Goal: Information Seeking & Learning: Learn about a topic

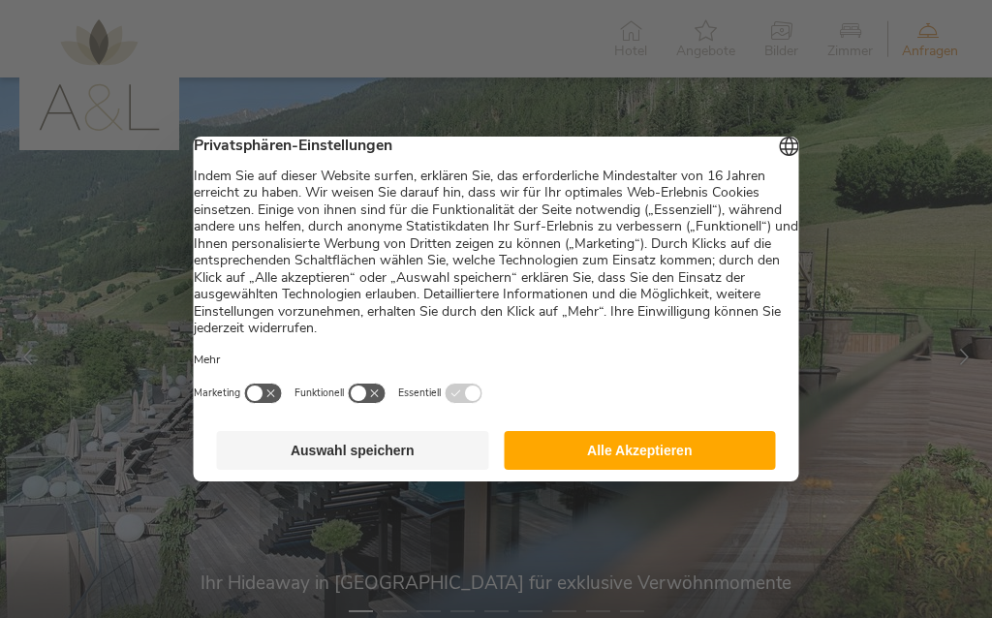
click at [697, 465] on button "Alle Akzeptieren" at bounding box center [640, 450] width 272 height 39
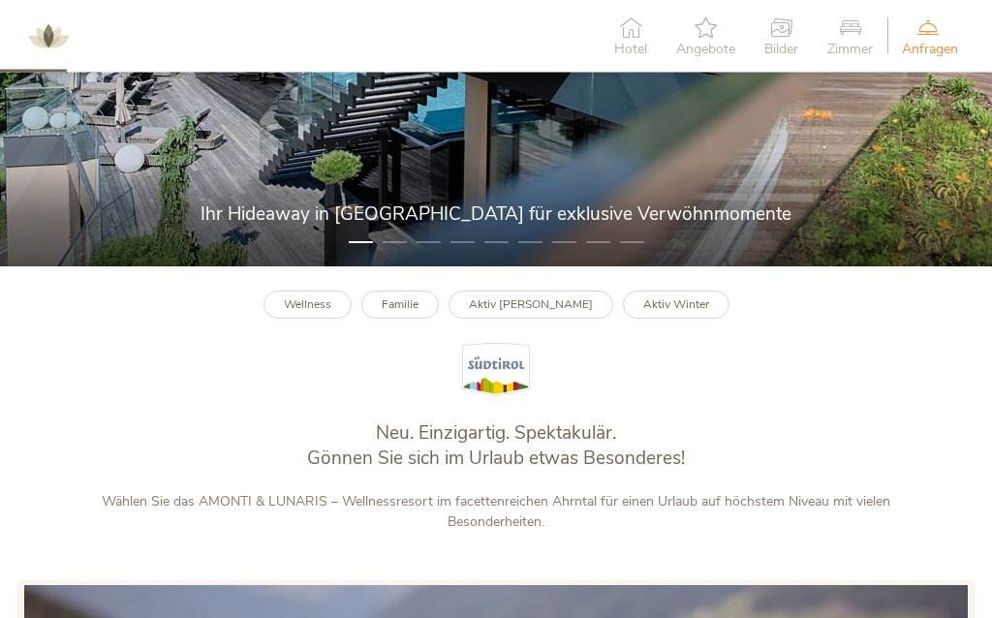
scroll to position [362, 0]
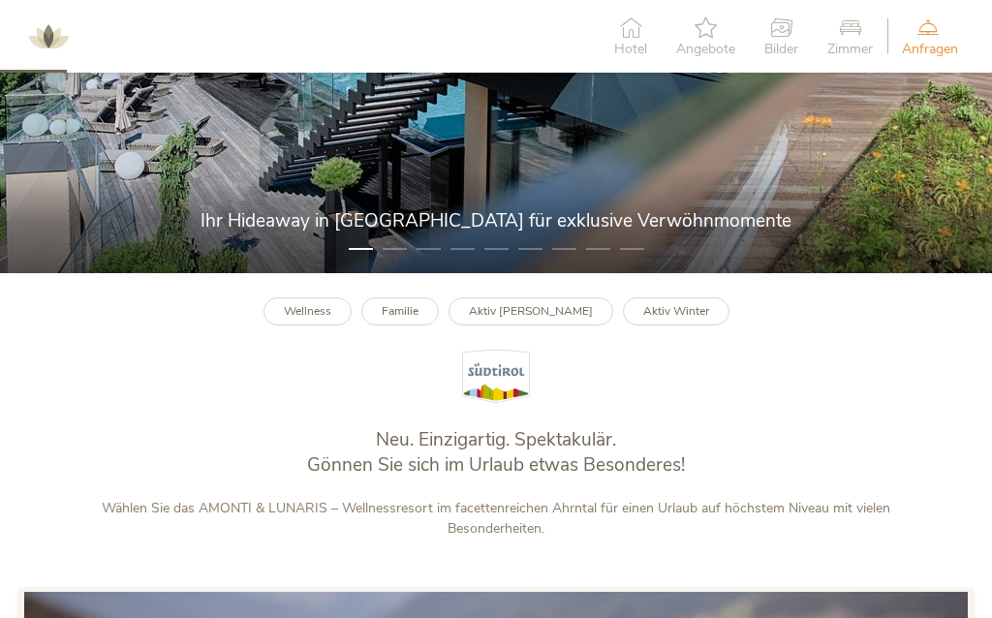
click at [339, 321] on link "Wellness" at bounding box center [307, 311] width 88 height 28
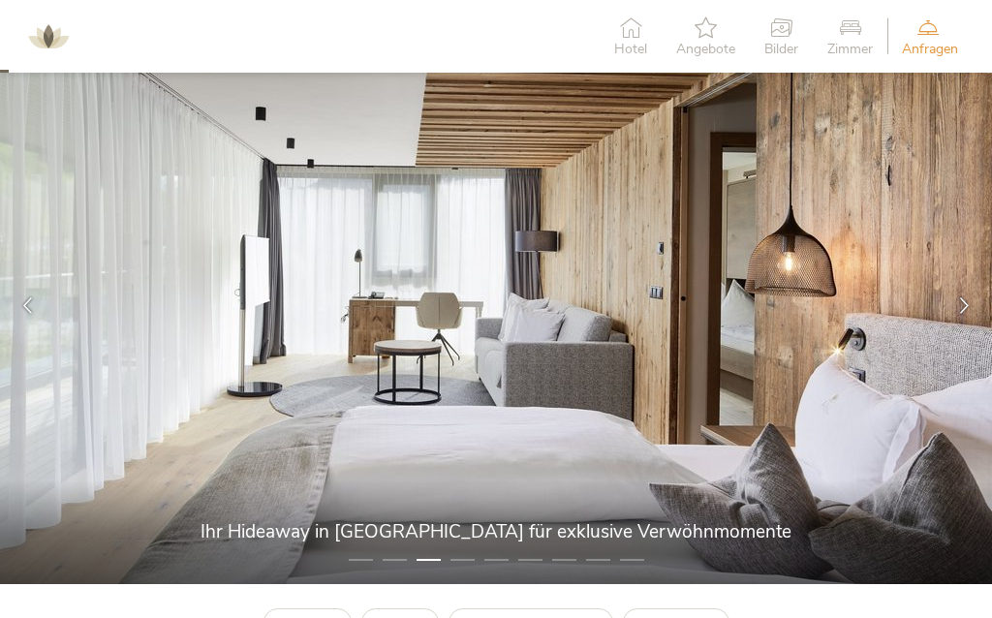
scroll to position [52, 0]
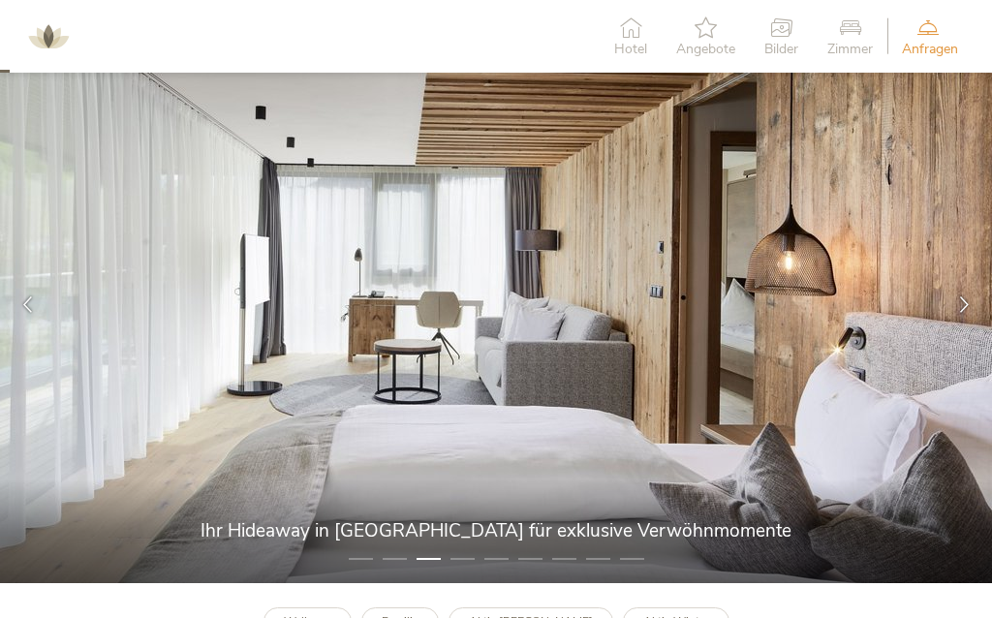
click at [960, 318] on div at bounding box center [964, 304] width 55 height 55
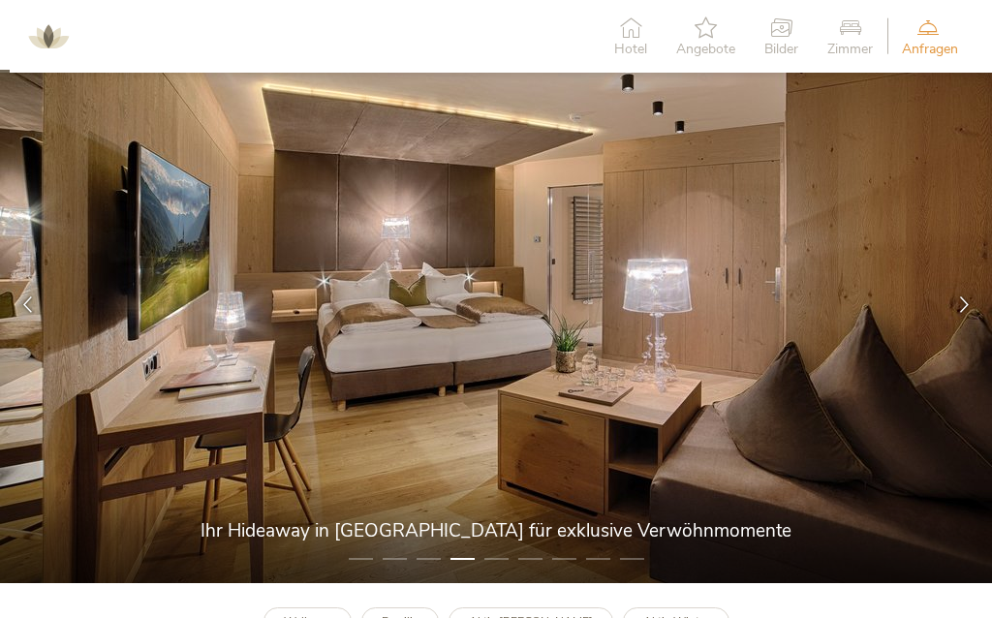
click at [967, 312] on div at bounding box center [964, 304] width 55 height 55
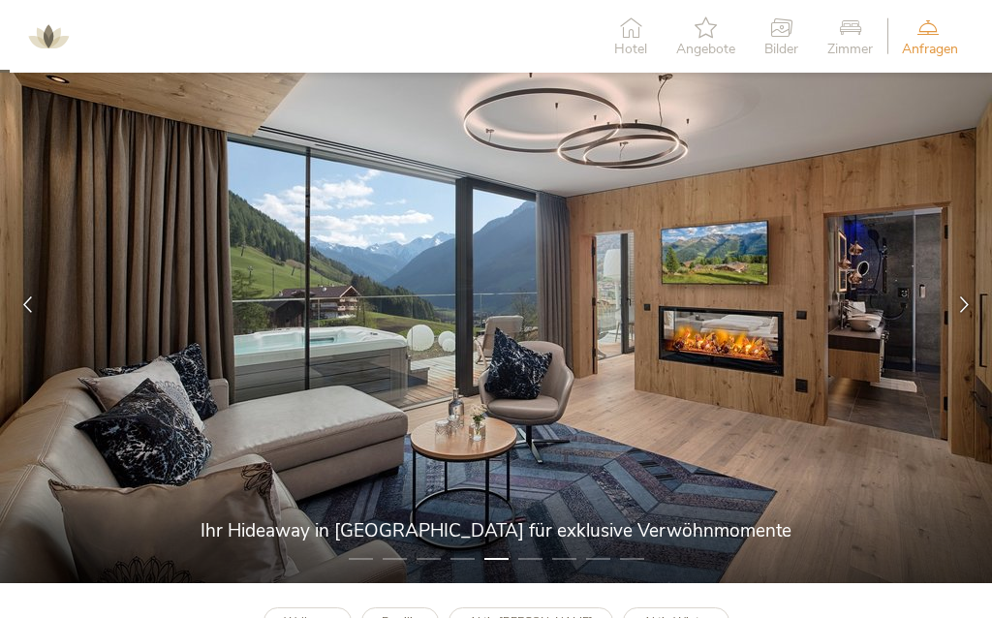
click at [966, 301] on icon at bounding box center [964, 304] width 16 height 16
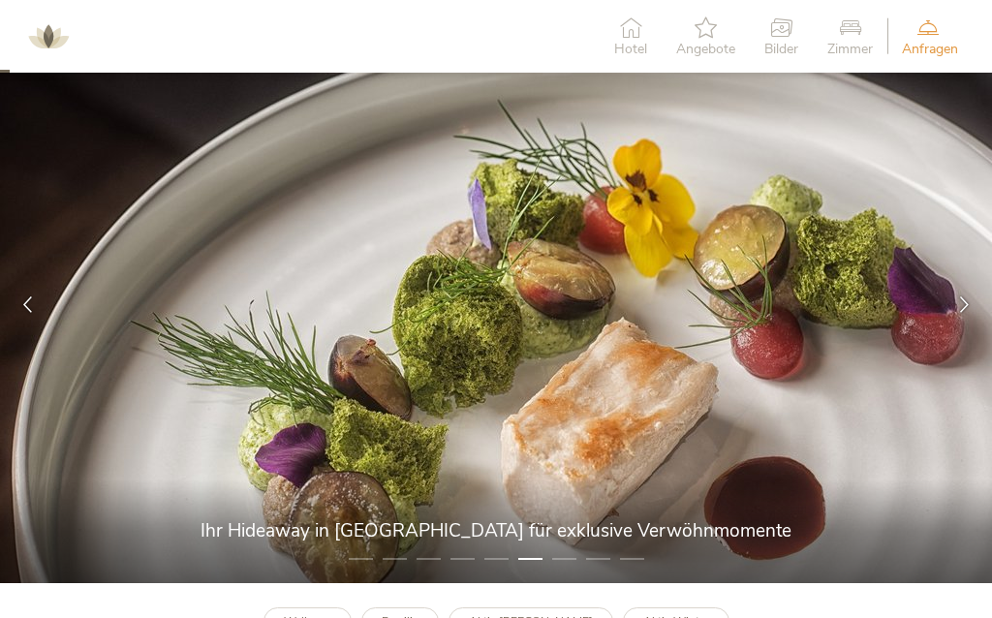
click at [963, 308] on icon at bounding box center [964, 304] width 16 height 16
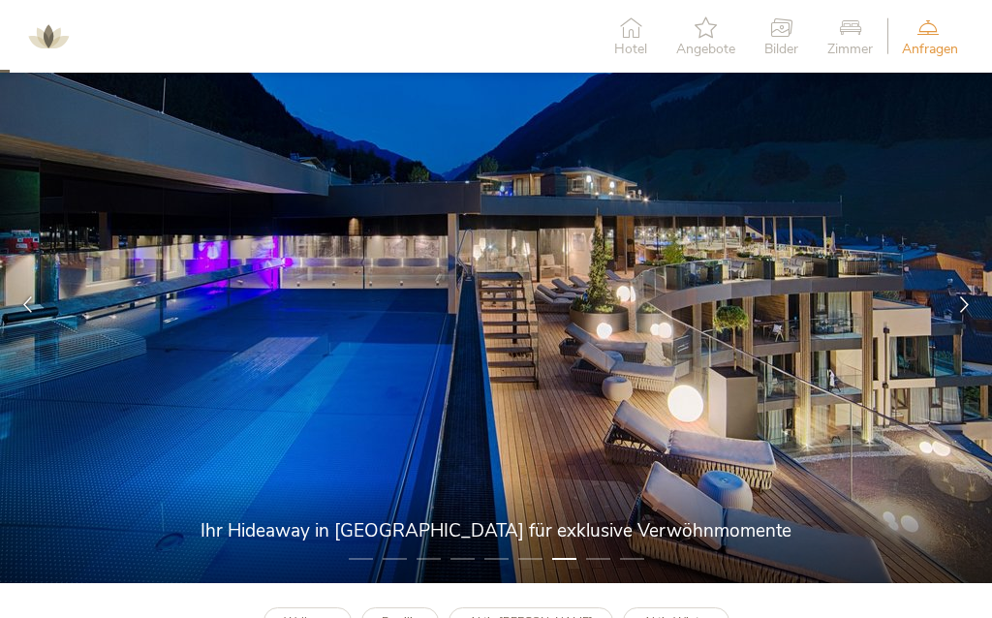
click at [968, 309] on icon at bounding box center [964, 304] width 16 height 16
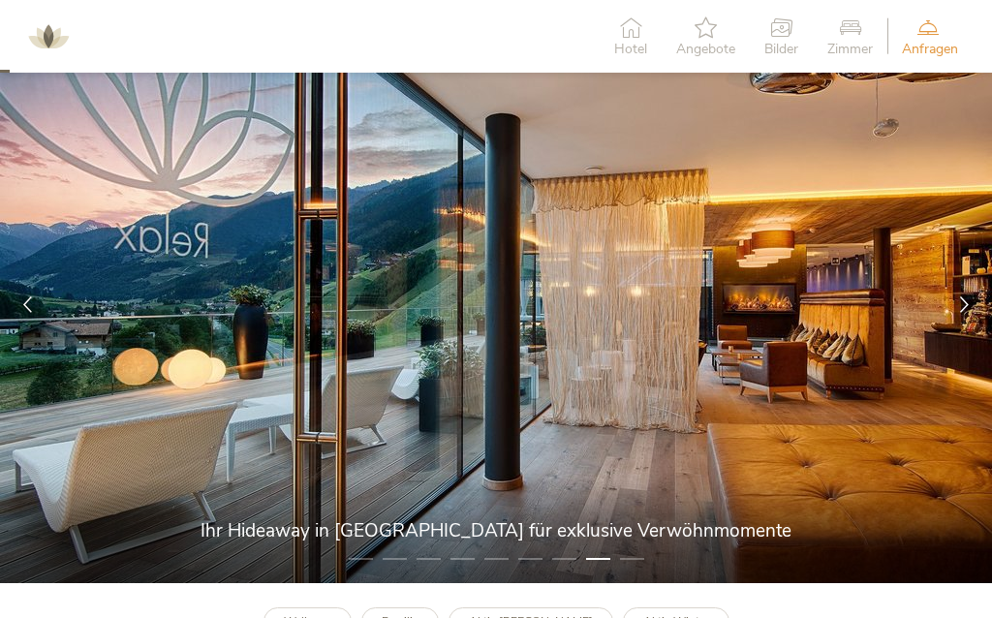
click at [973, 310] on div at bounding box center [964, 304] width 55 height 55
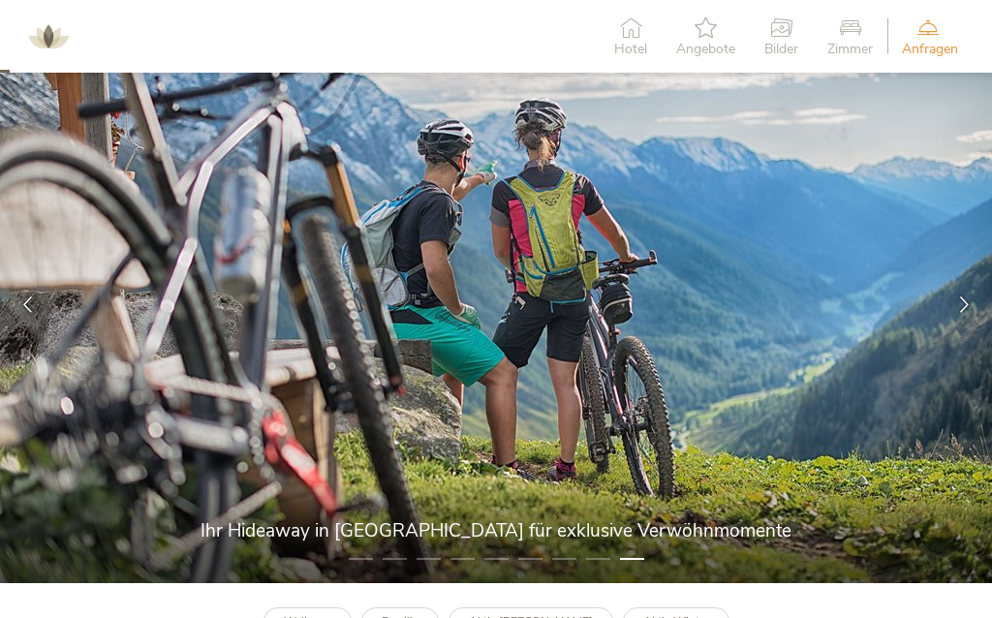
click at [962, 312] on div at bounding box center [964, 304] width 55 height 55
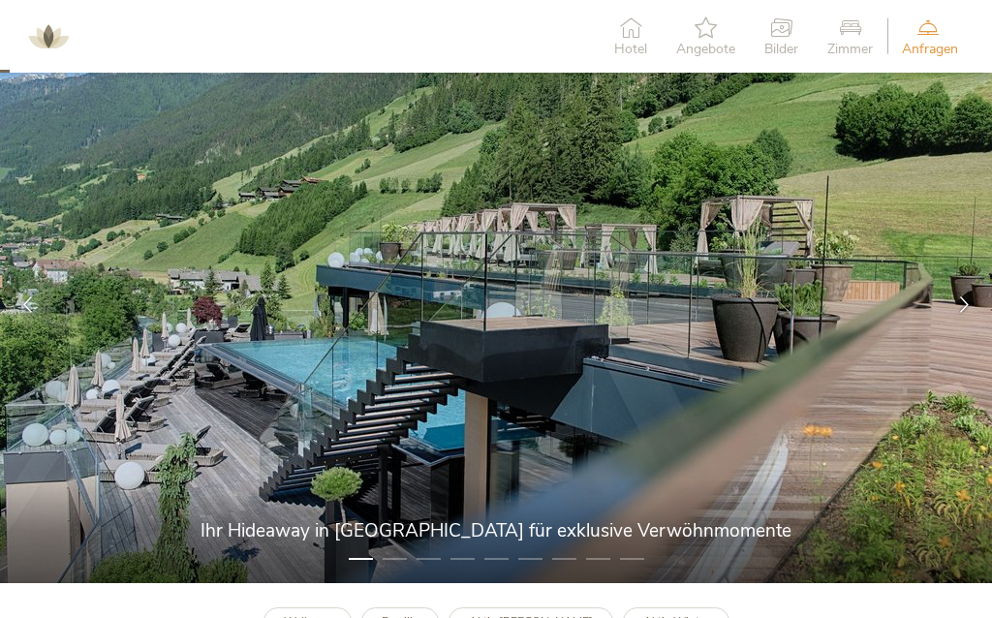
click at [969, 302] on icon at bounding box center [964, 304] width 16 height 16
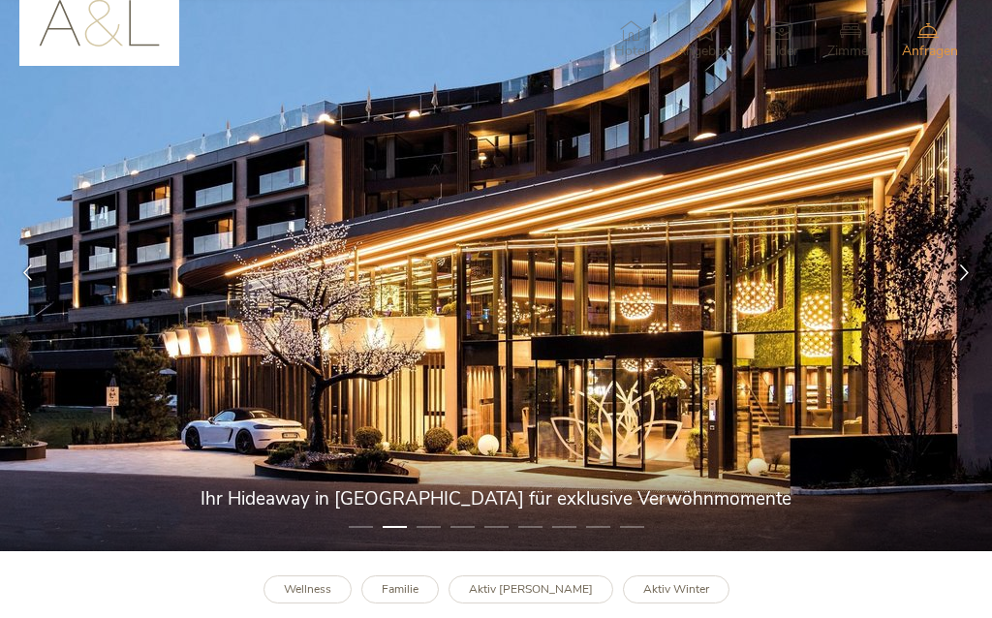
scroll to position [0, 0]
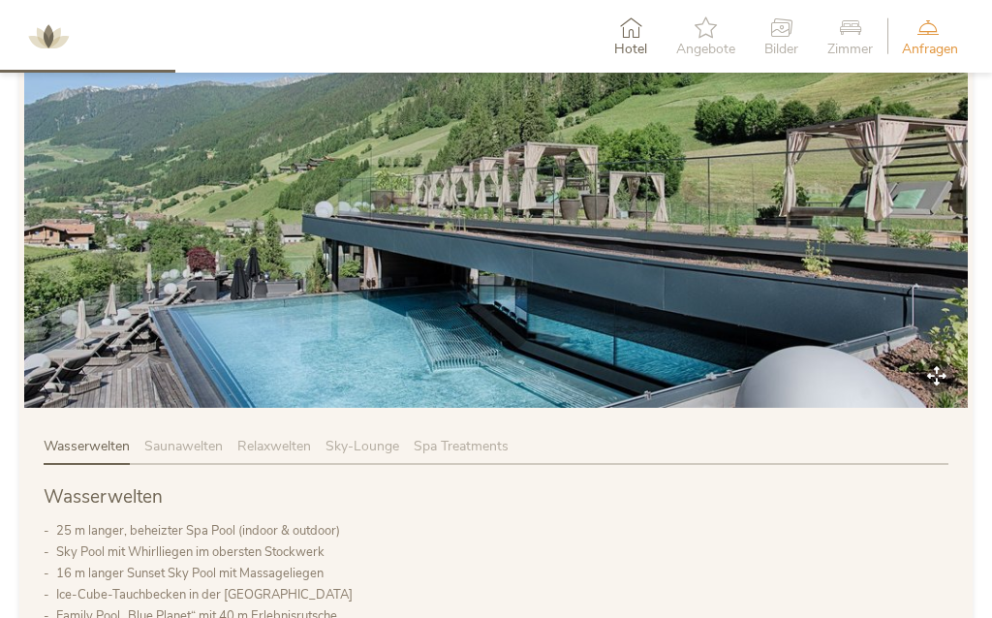
scroll to position [948, 0]
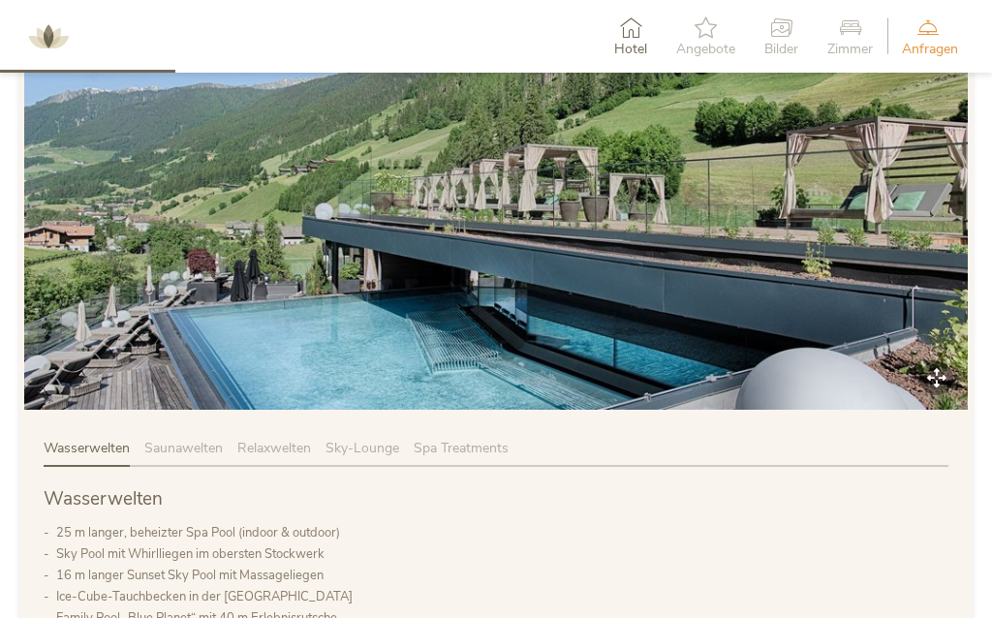
click at [192, 443] on span "Saunawelten" at bounding box center [183, 448] width 78 height 18
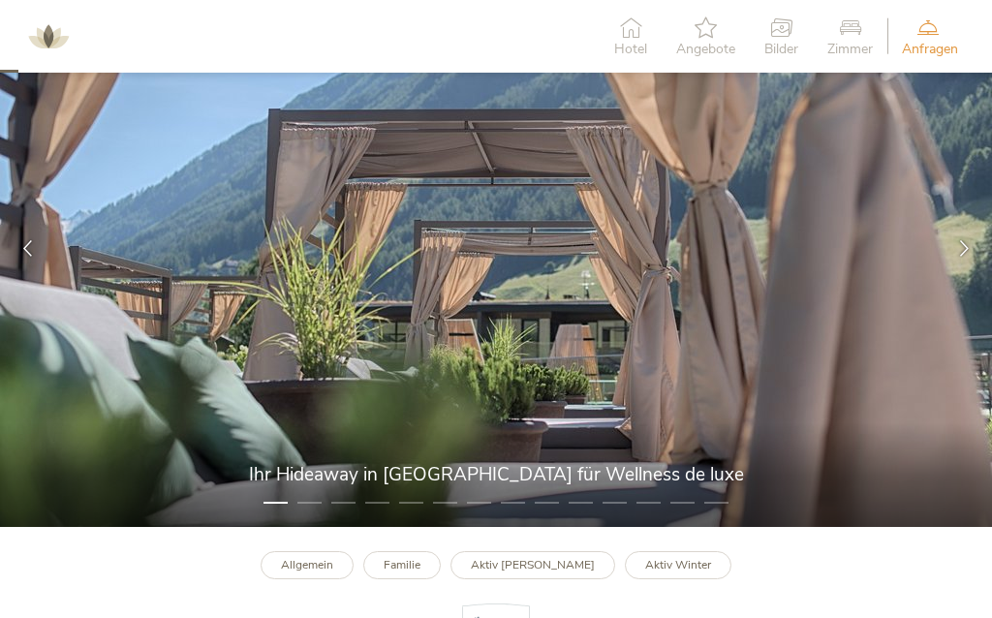
scroll to position [0, 0]
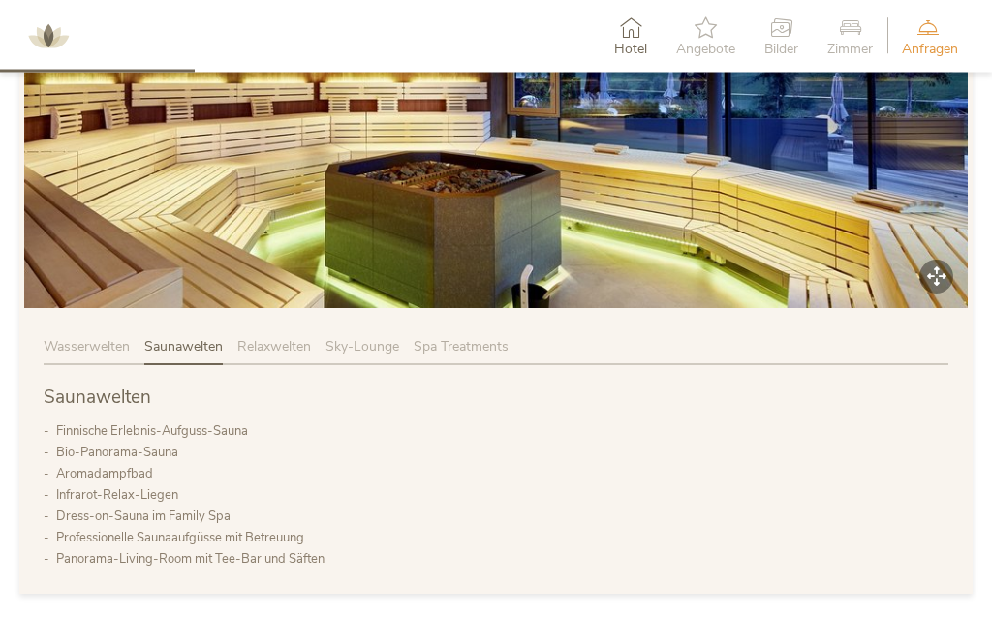
click at [296, 344] on span "Relaxwelten" at bounding box center [274, 347] width 74 height 18
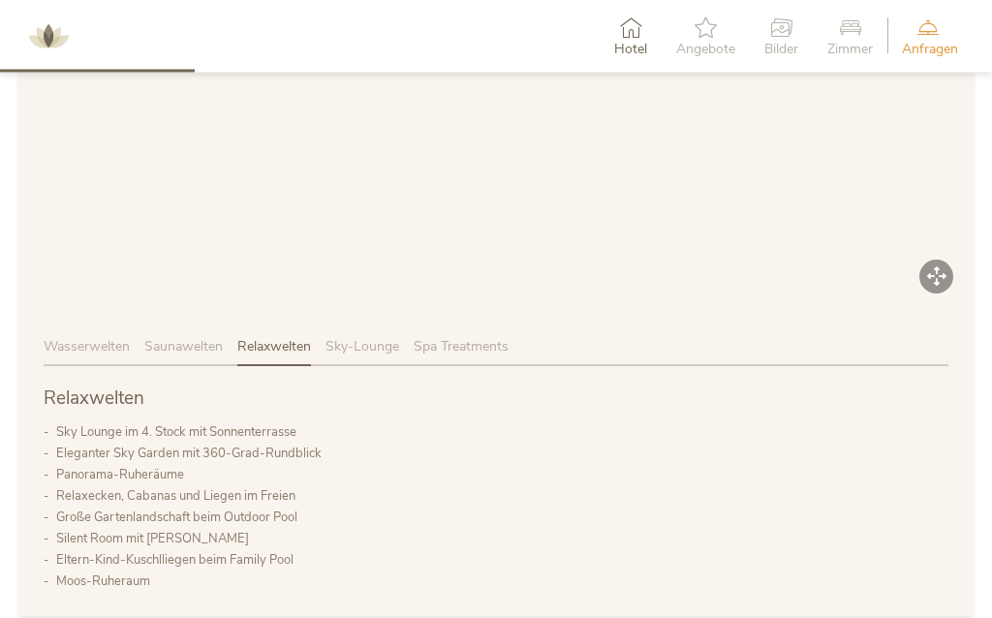
scroll to position [1050, 0]
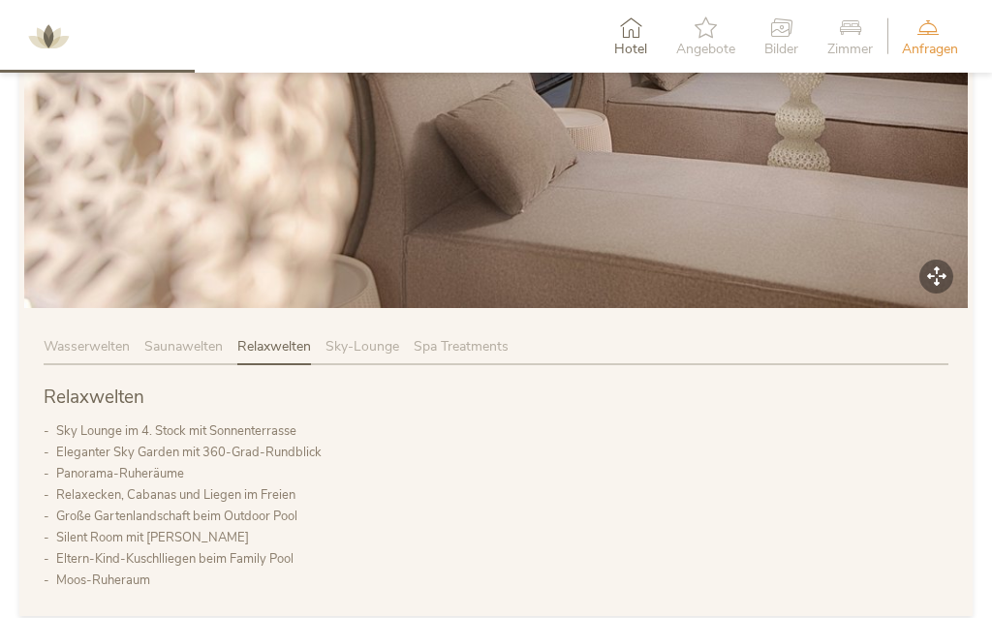
click at [187, 348] on span "Saunawelten" at bounding box center [183, 346] width 78 height 18
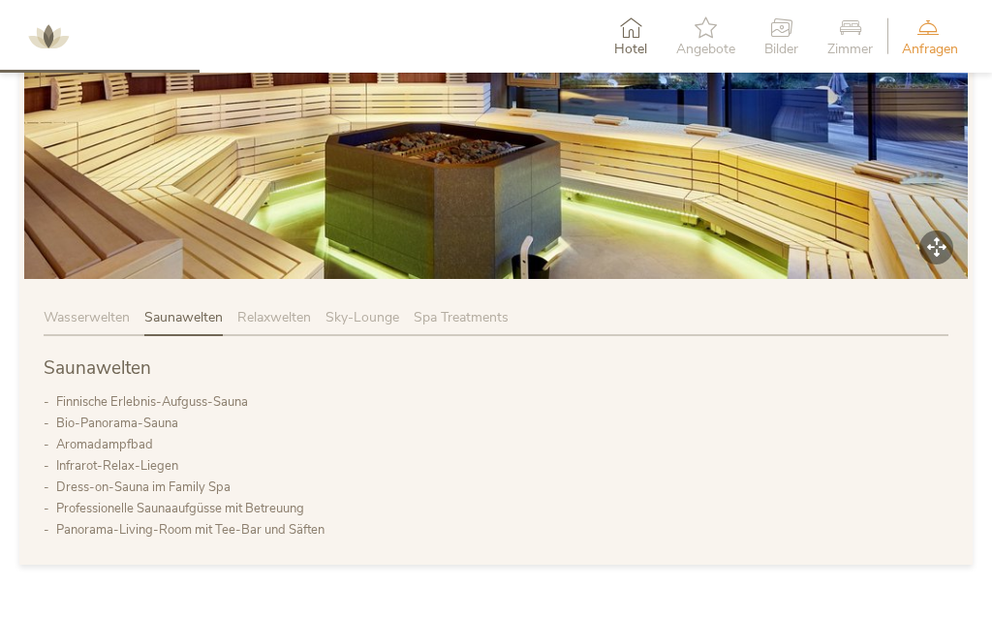
scroll to position [1078, 0]
click at [280, 325] on div "Relaxwelten" at bounding box center [281, 323] width 88 height 29
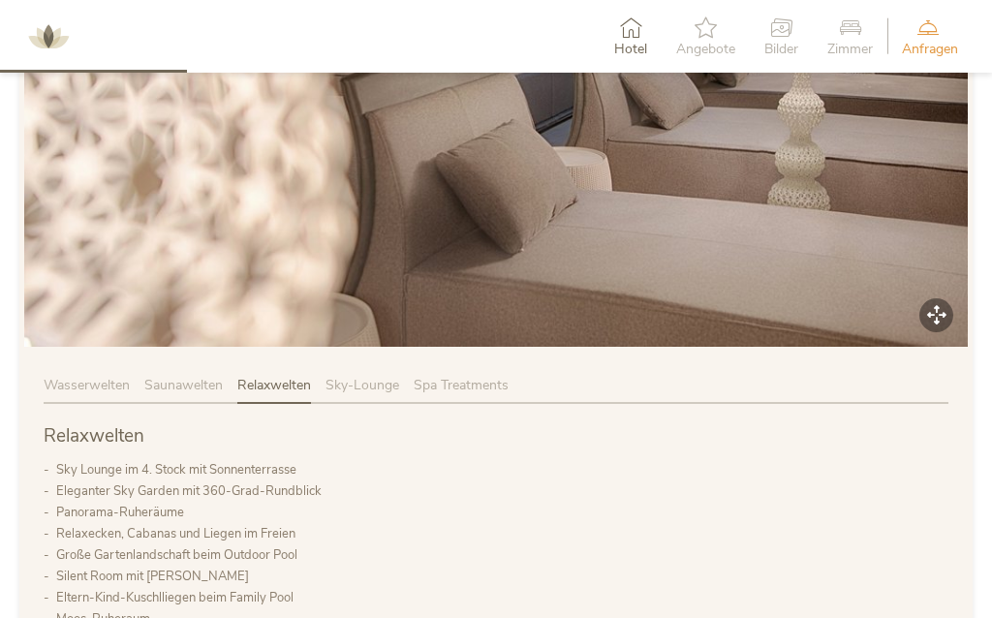
scroll to position [1007, 0]
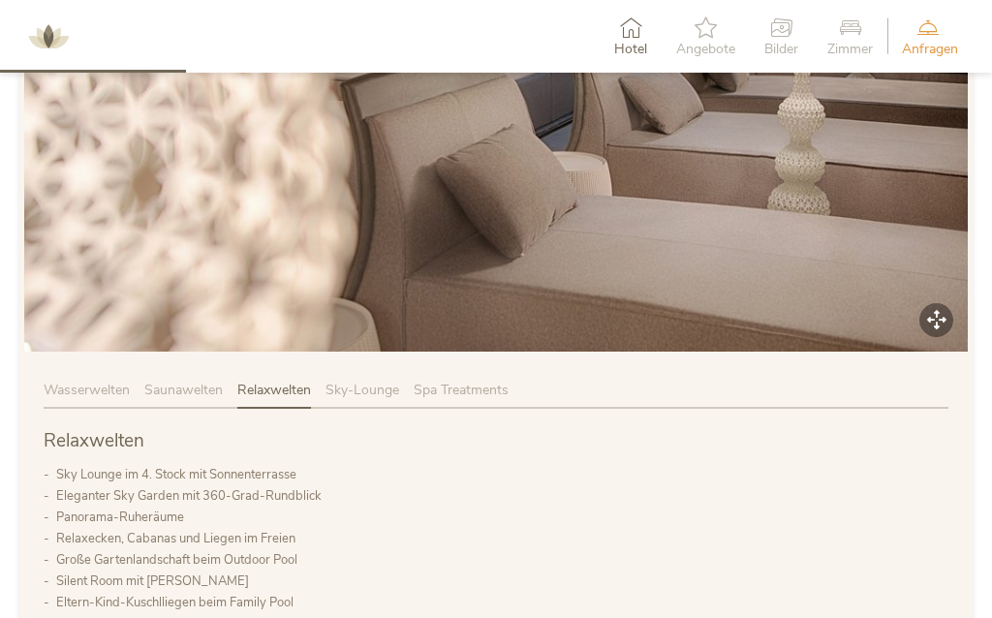
click at [386, 402] on div "Sky-Lounge" at bounding box center [369, 395] width 88 height 29
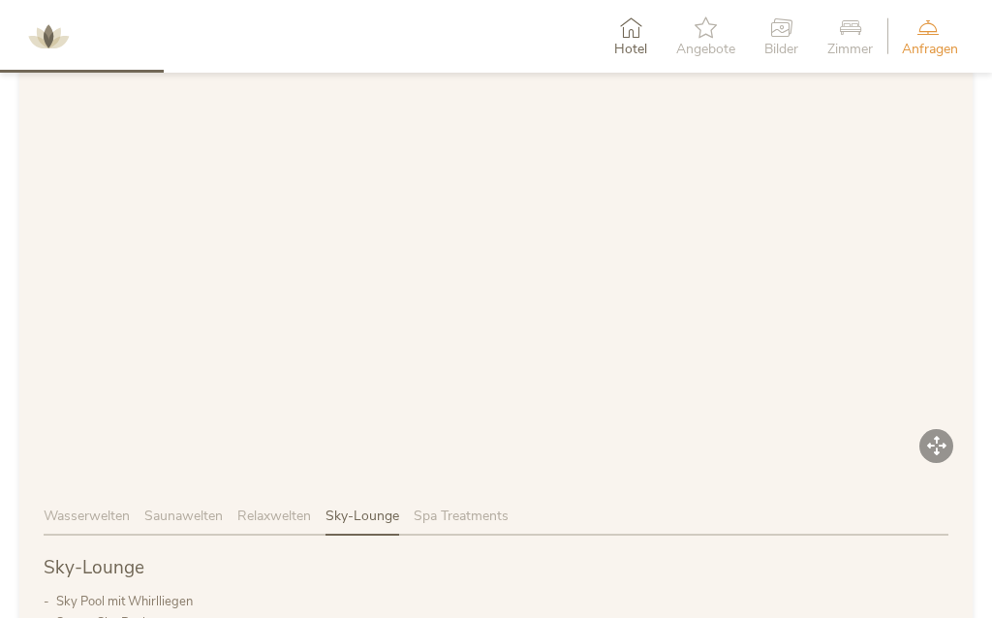
scroll to position [880, 0]
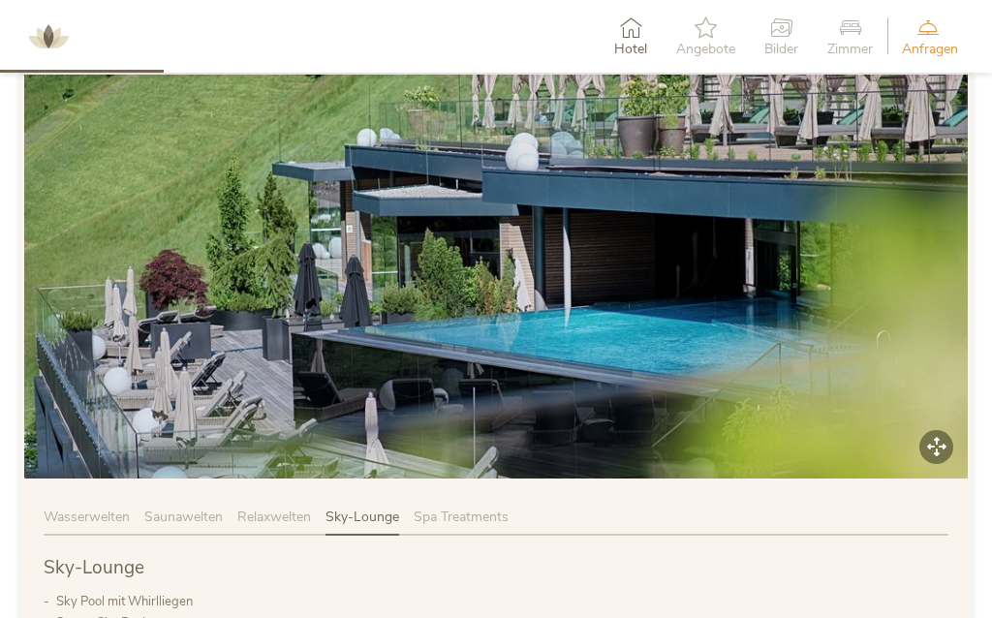
click at [481, 524] on div "Spa Treatments" at bounding box center [461, 522] width 95 height 29
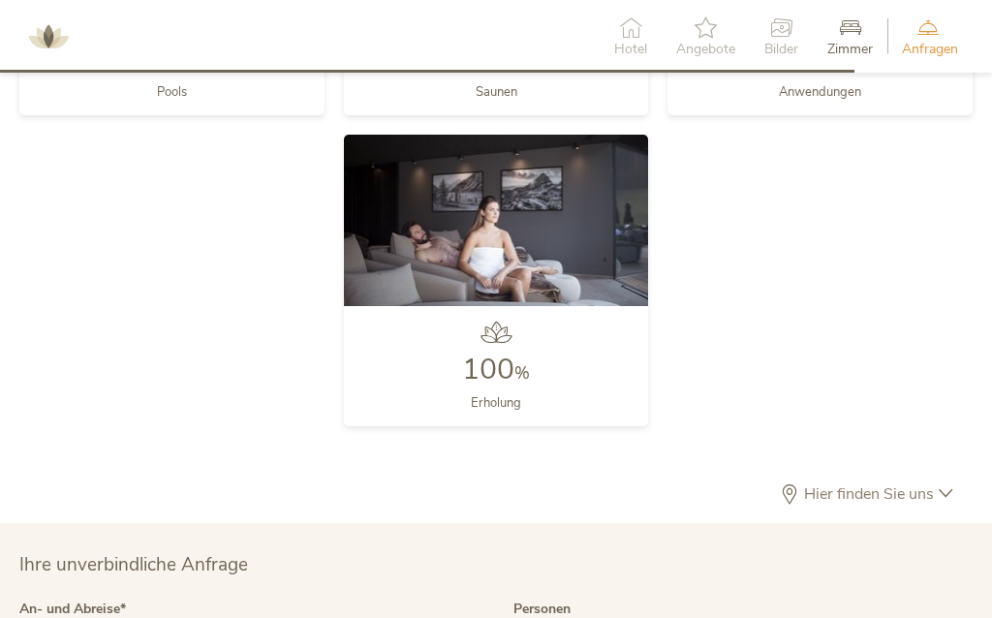
scroll to position [4641, 0]
click at [946, 485] on div "Hier finden Sie uns" at bounding box center [496, 504] width 914 height 39
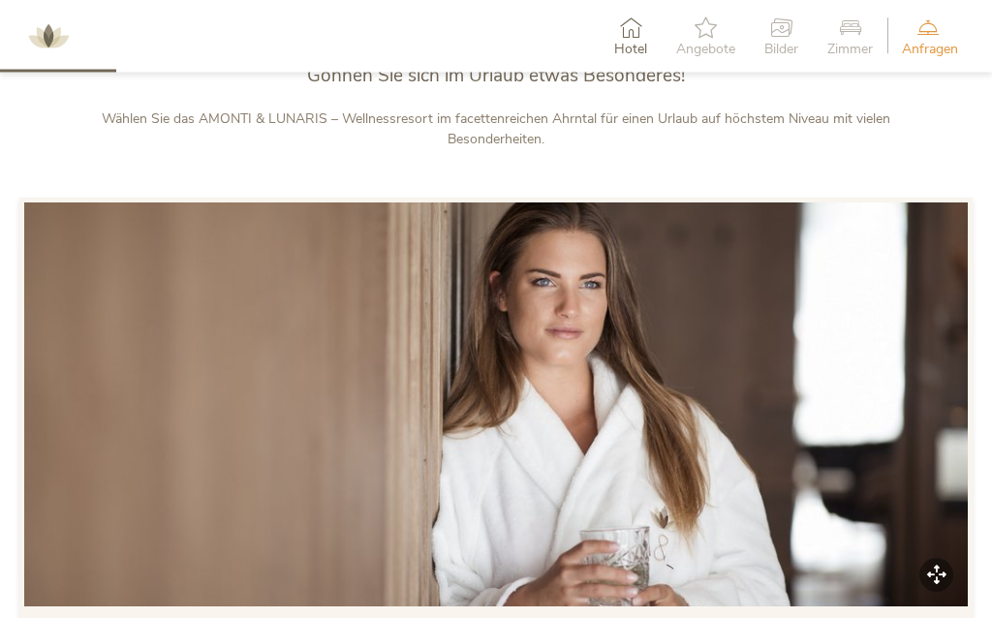
scroll to position [597, 0]
